Goal: Find specific page/section: Find specific page/section

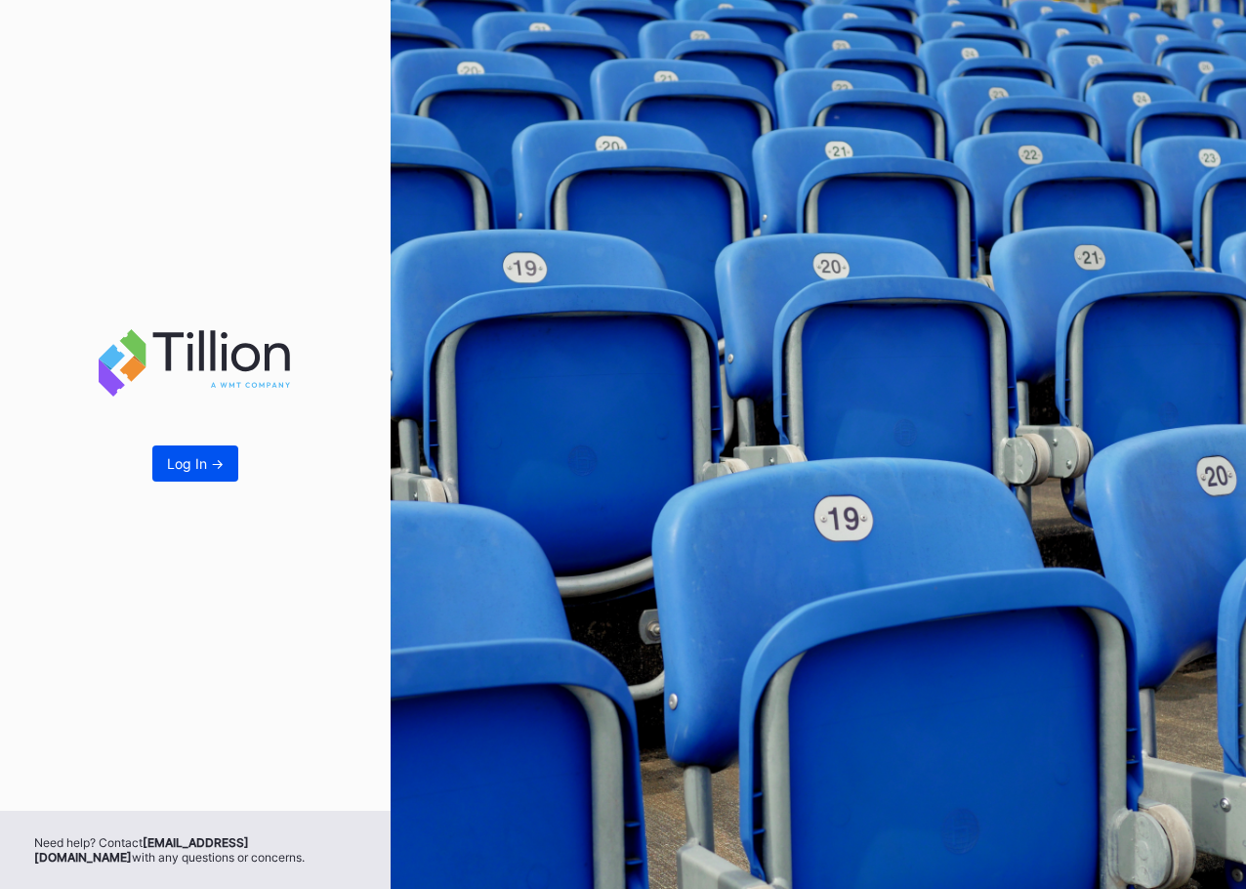
click at [177, 457] on div "Log In ->" at bounding box center [195, 463] width 57 height 17
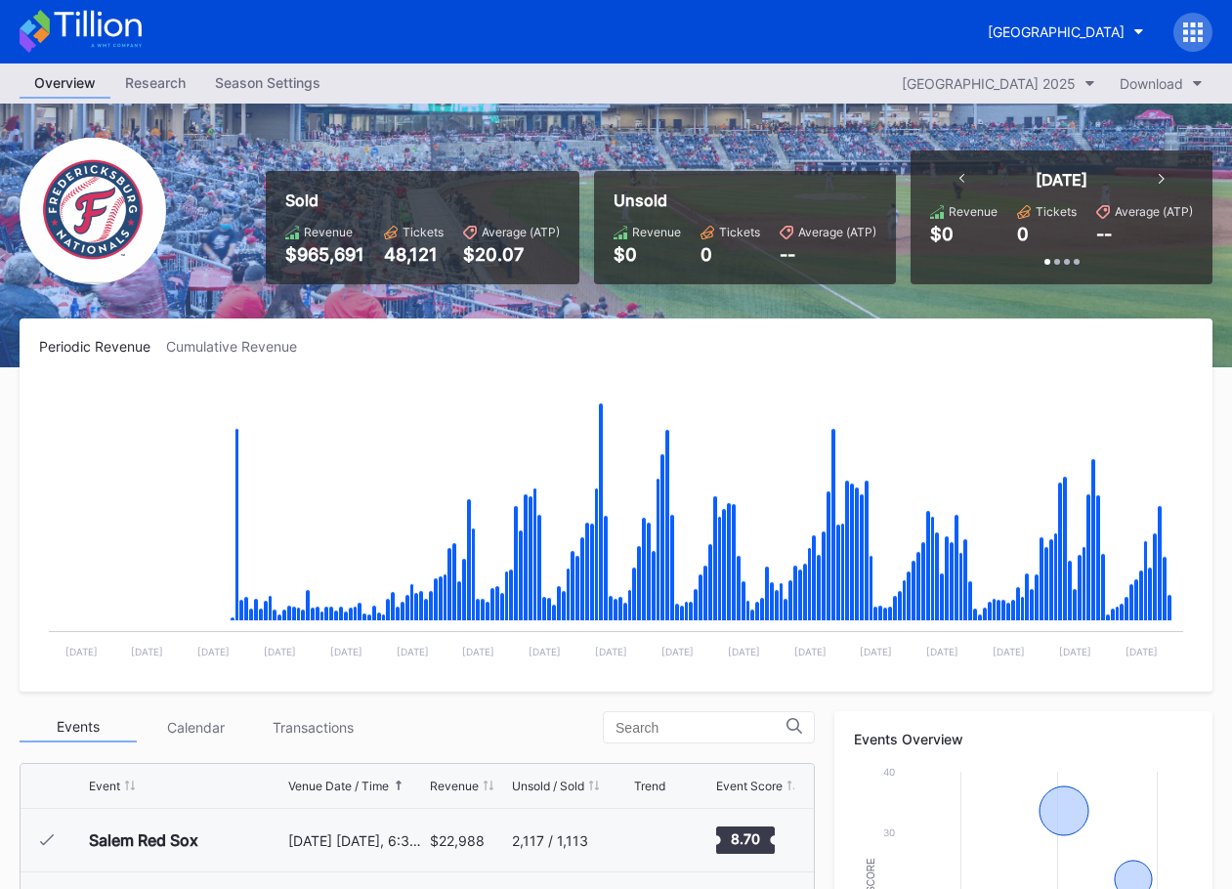
click at [168, 97] on link "Research" at bounding box center [155, 83] width 90 height 30
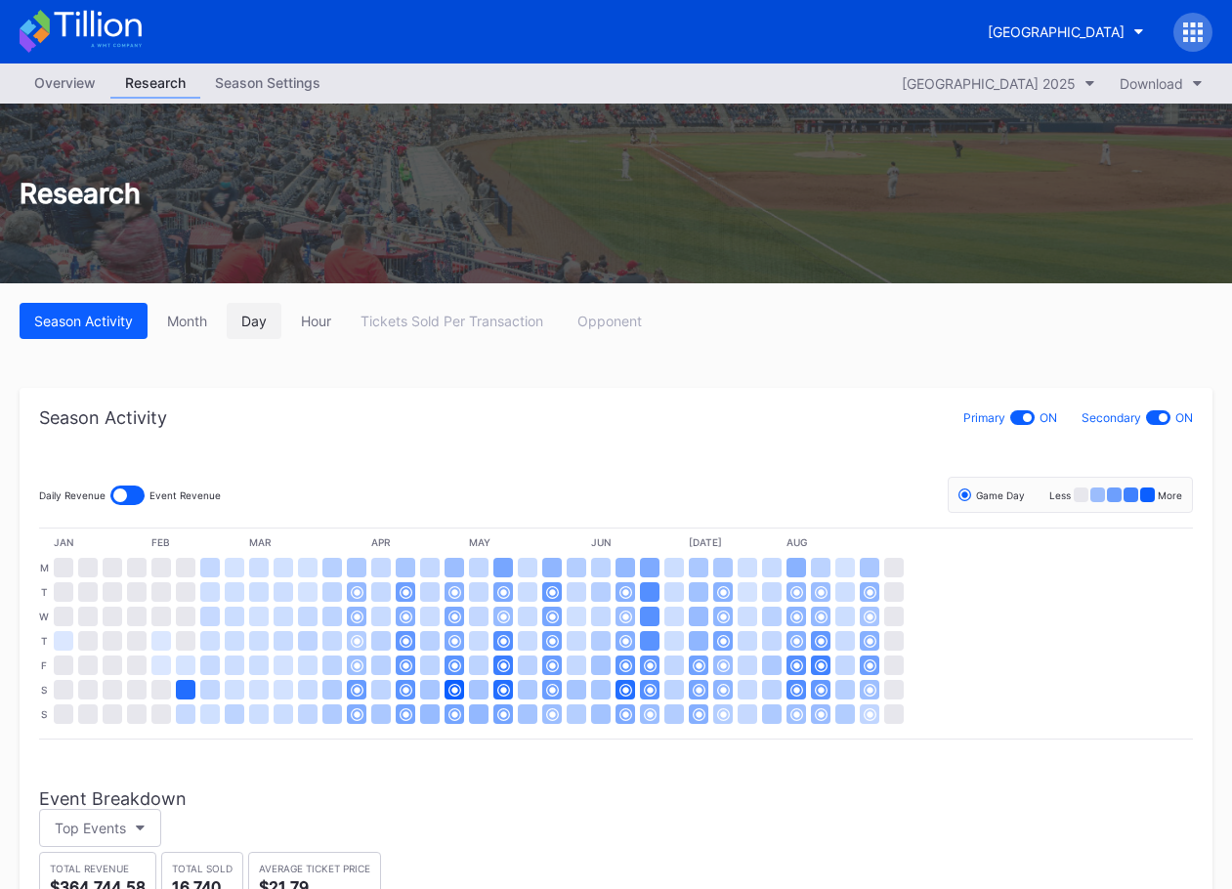
click at [245, 315] on div "Day" at bounding box center [253, 321] width 25 height 17
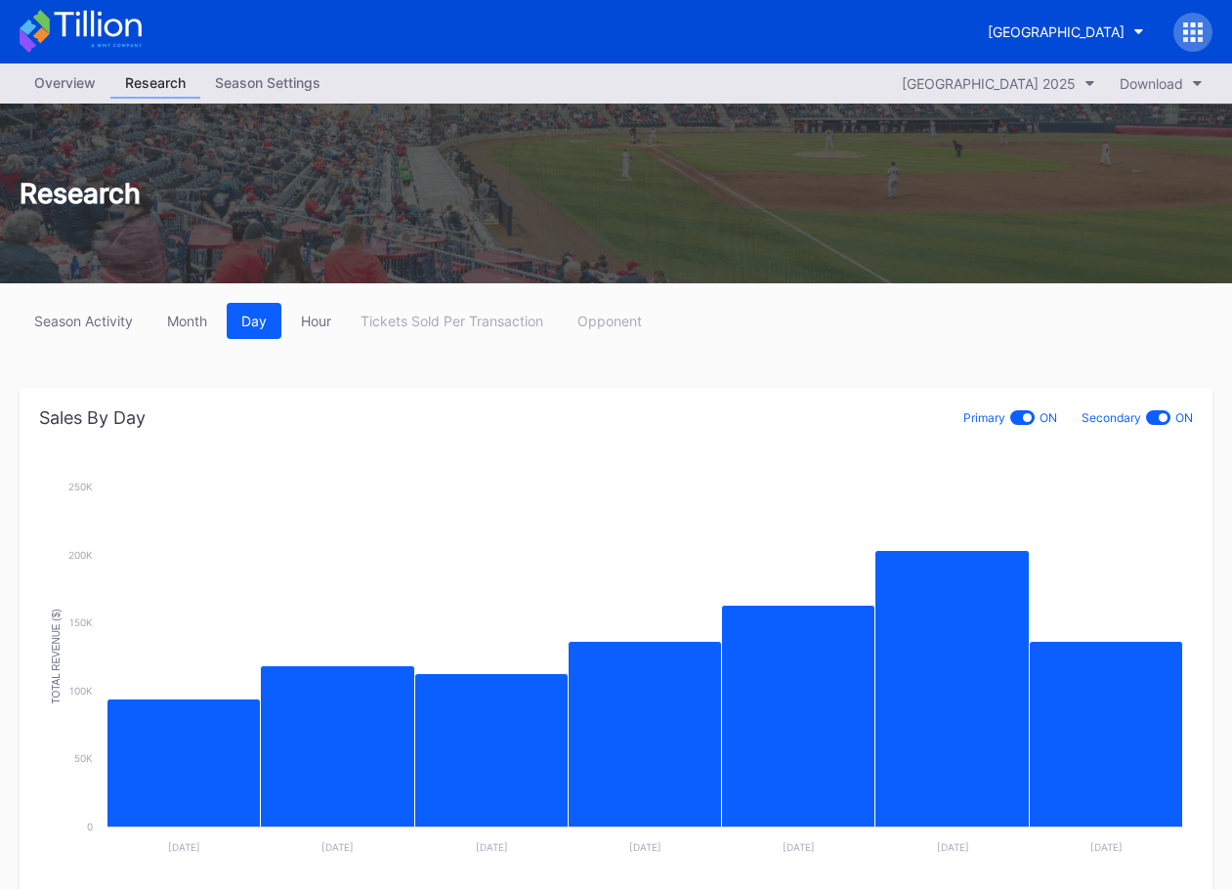
click at [61, 86] on div "Overview" at bounding box center [65, 82] width 91 height 28
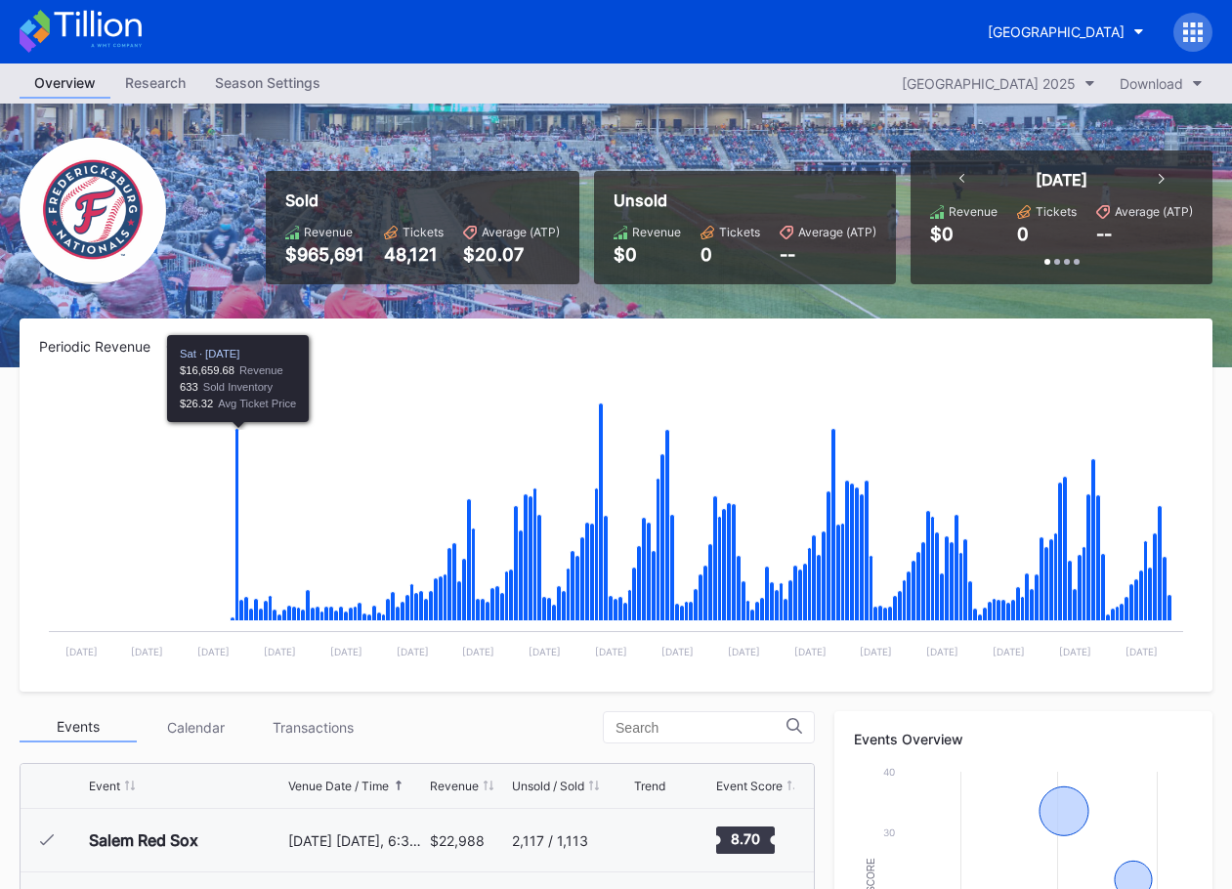
click at [198, 728] on div "Calendar" at bounding box center [195, 727] width 117 height 30
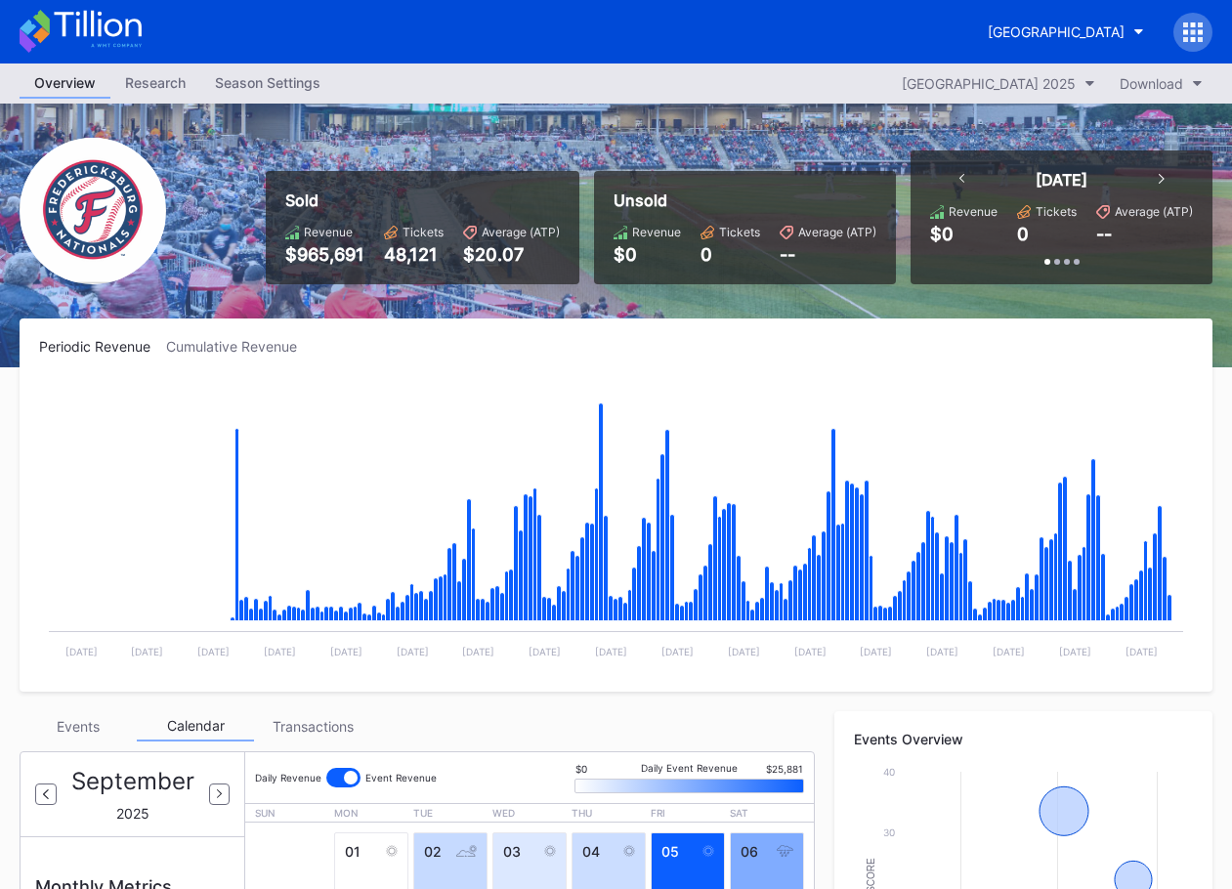
scroll to position [293, 0]
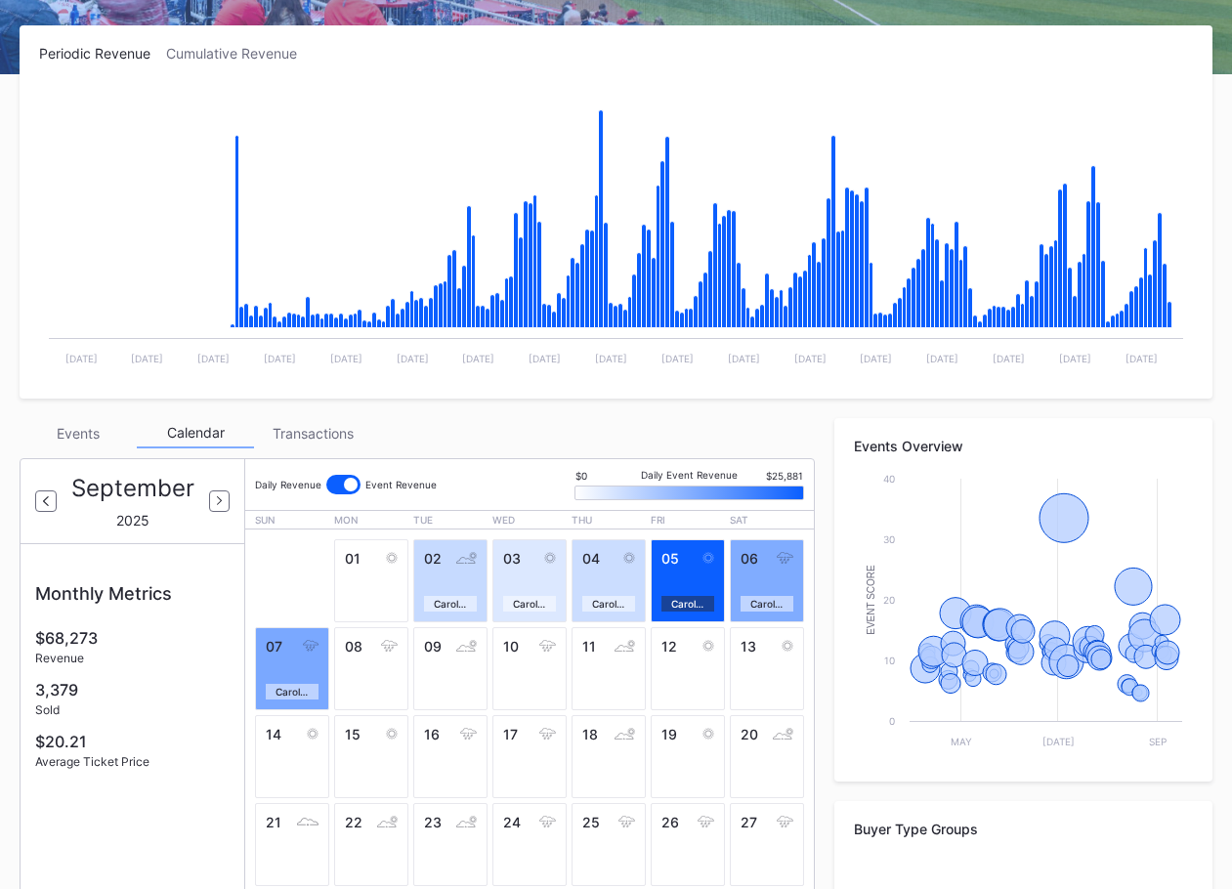
click at [70, 432] on div "Events" at bounding box center [78, 433] width 117 height 30
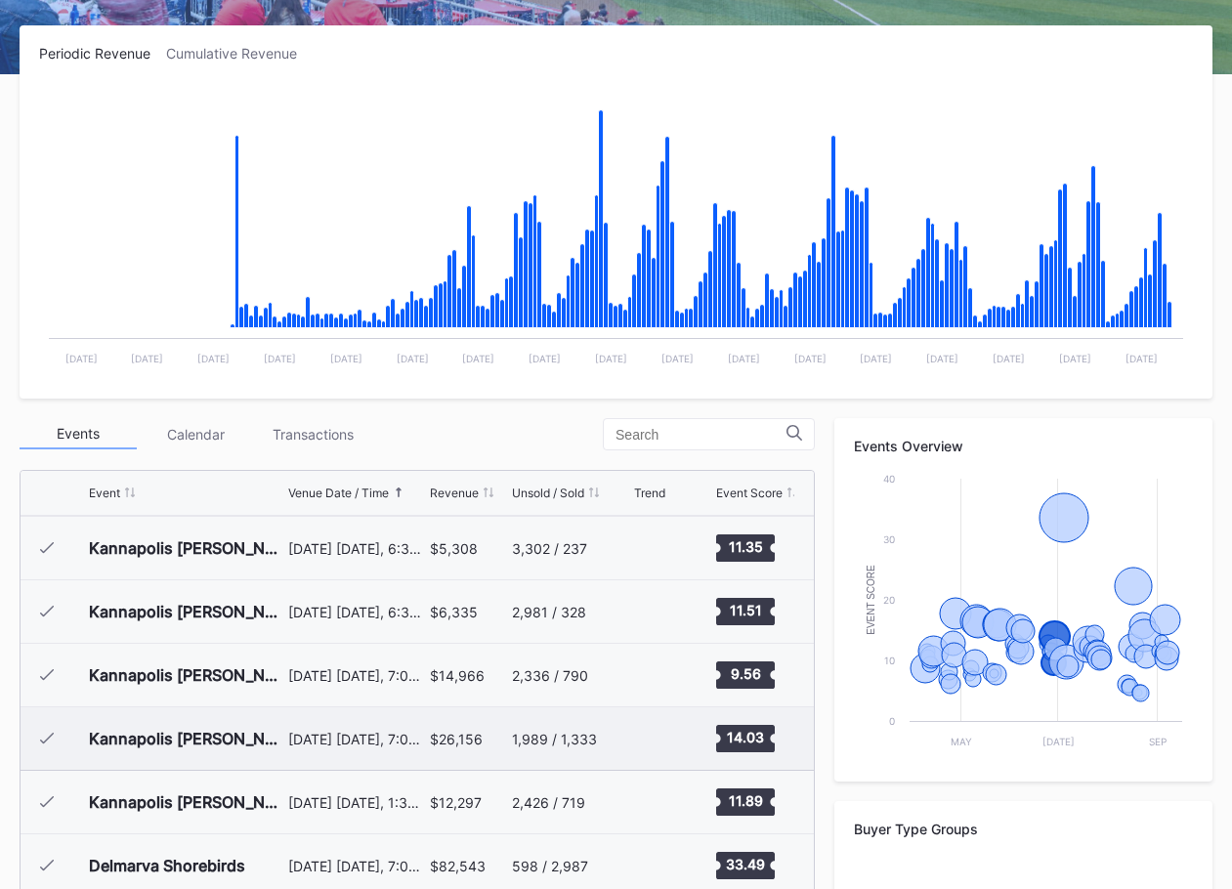
scroll to position [1953, 0]
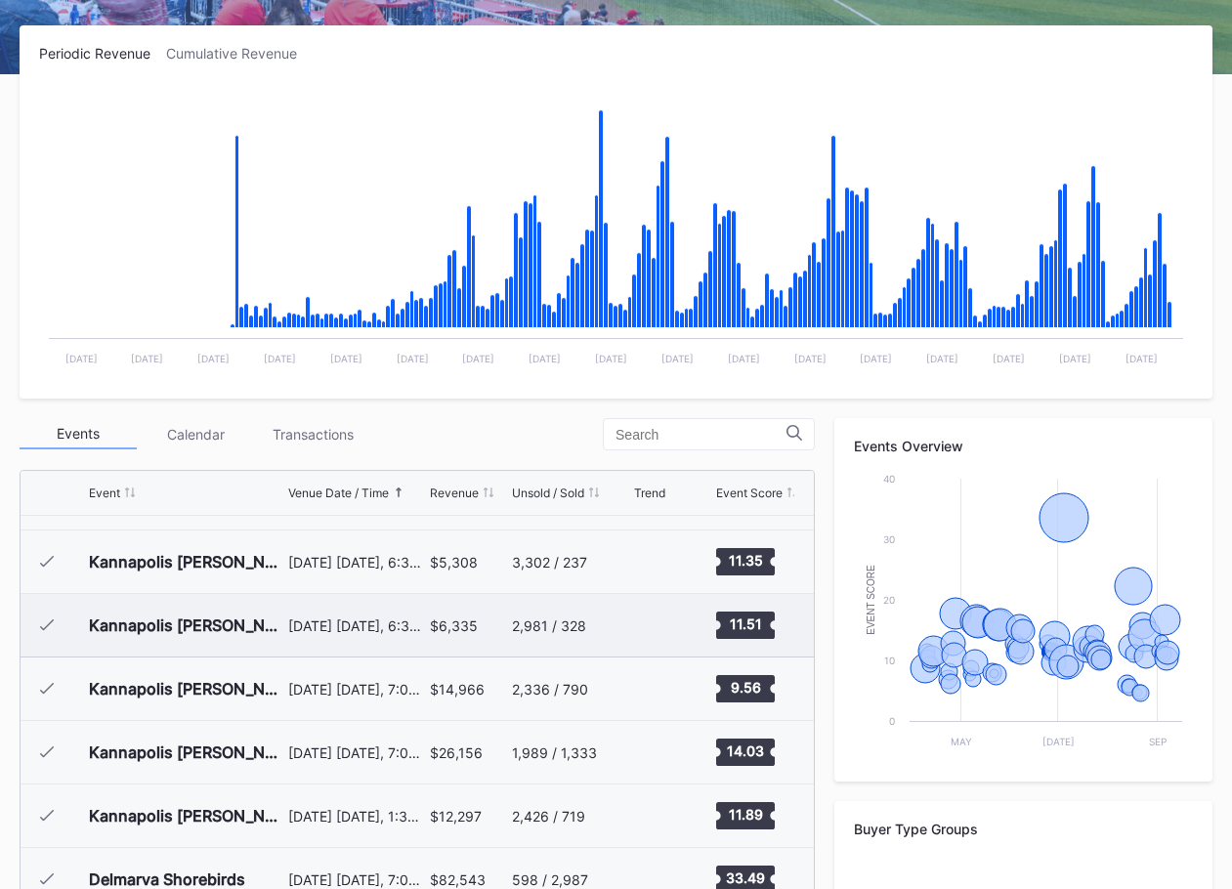
click at [171, 632] on div "Kannapolis [PERSON_NAME] Ballers" at bounding box center [186, 625] width 194 height 20
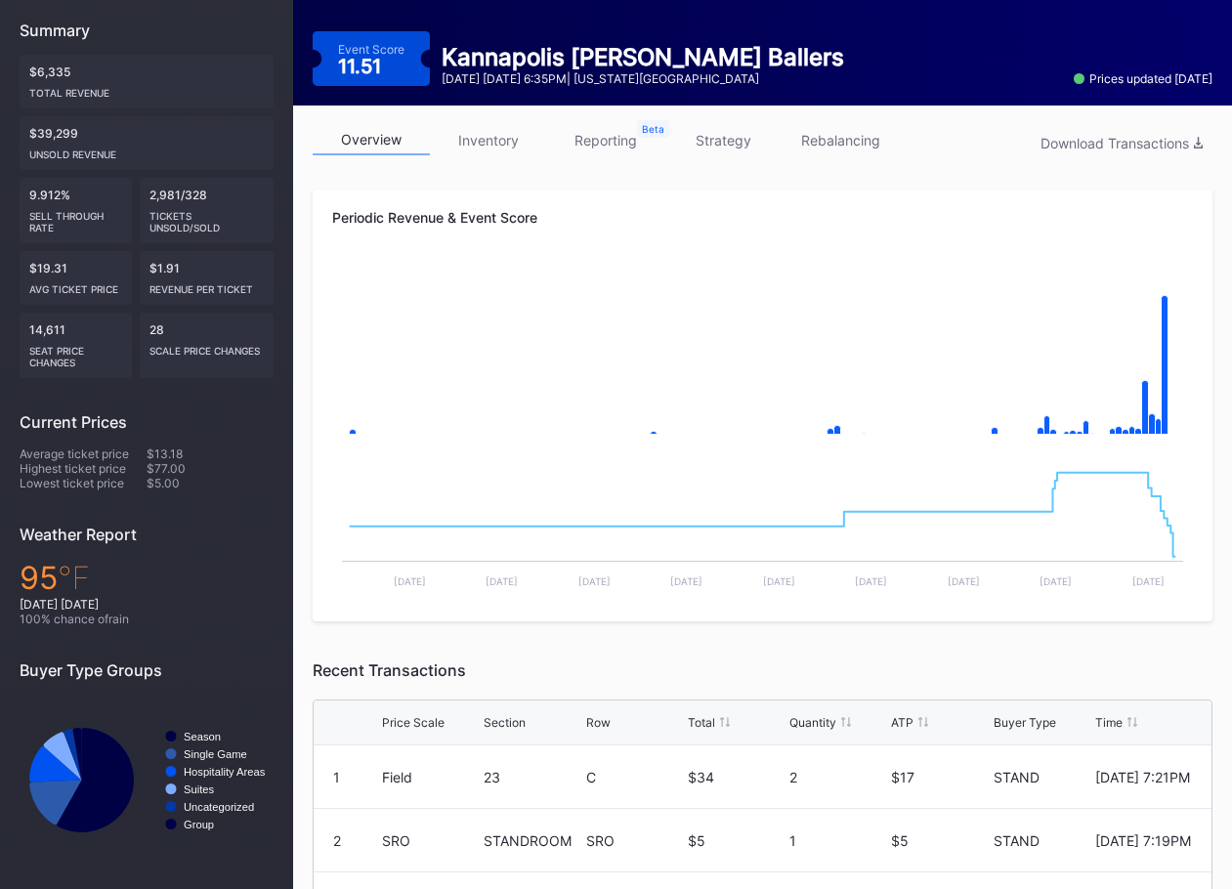
scroll to position [181, 0]
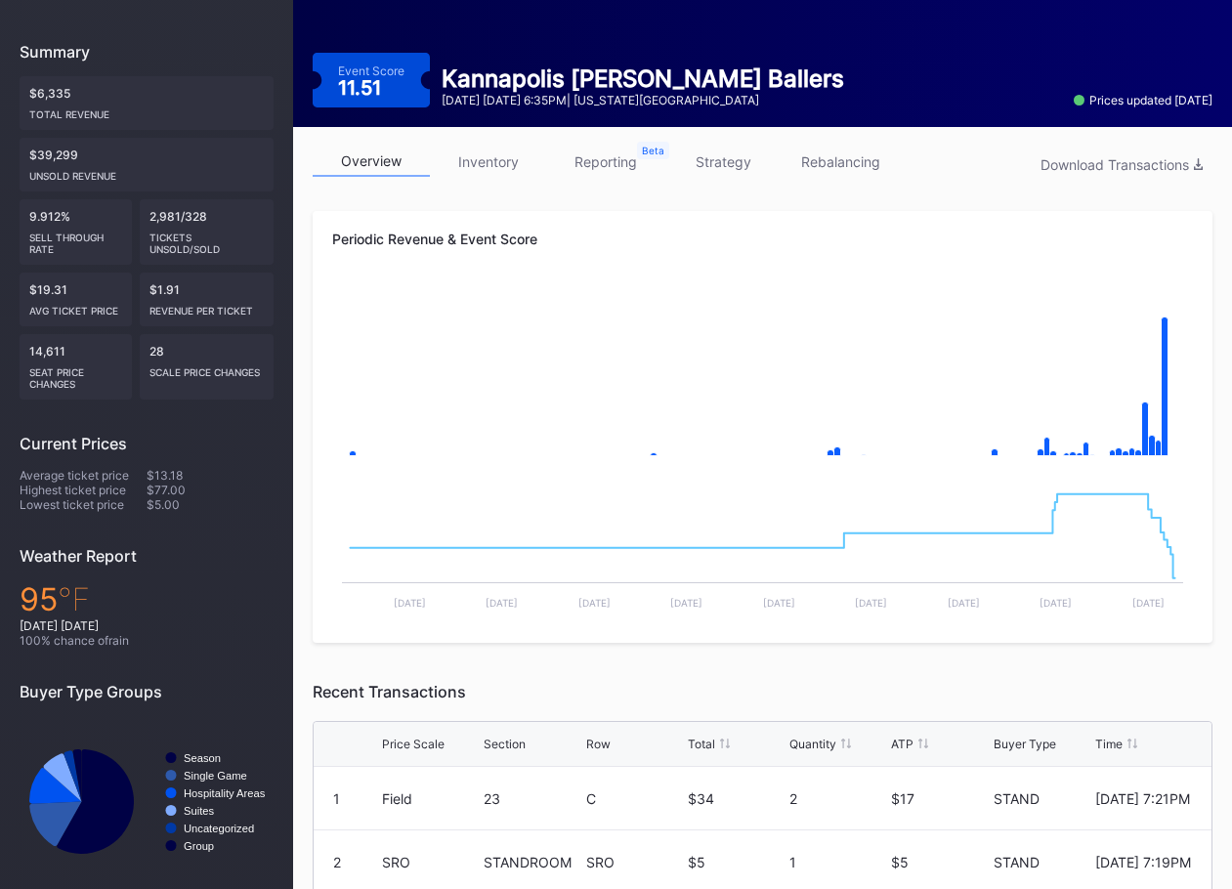
click at [471, 150] on link "inventory" at bounding box center [488, 162] width 117 height 30
